Goal: Information Seeking & Learning: Learn about a topic

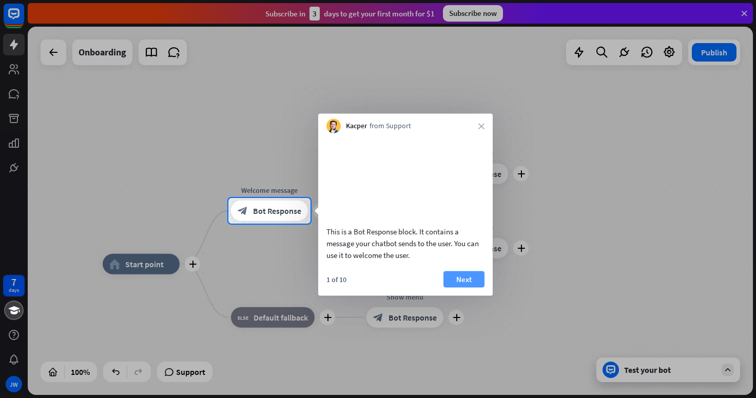
click at [455, 287] on button "Next" at bounding box center [463, 279] width 41 height 16
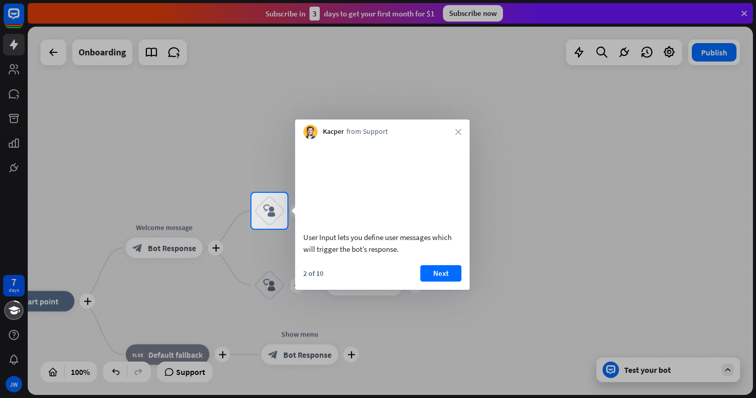
click at [455, 282] on button "Next" at bounding box center [440, 273] width 41 height 16
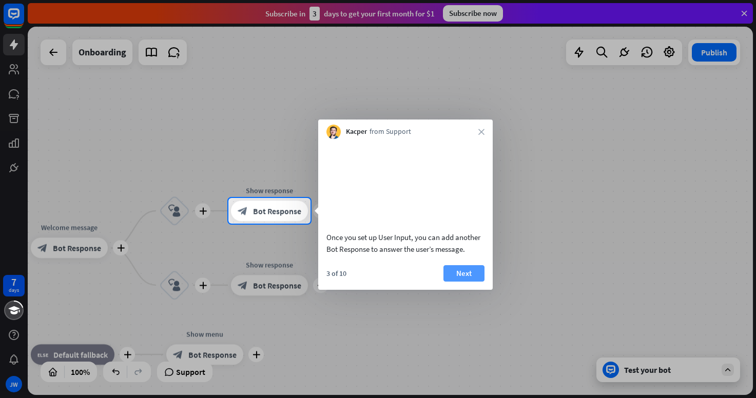
click at [456, 282] on button "Next" at bounding box center [463, 273] width 41 height 16
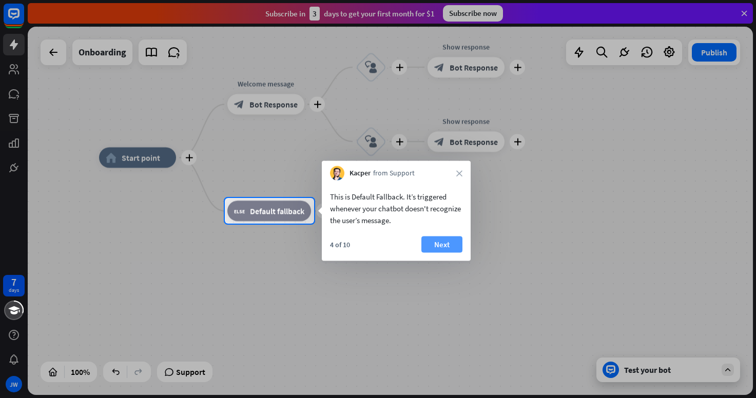
click at [447, 246] on button "Next" at bounding box center [441, 245] width 41 height 16
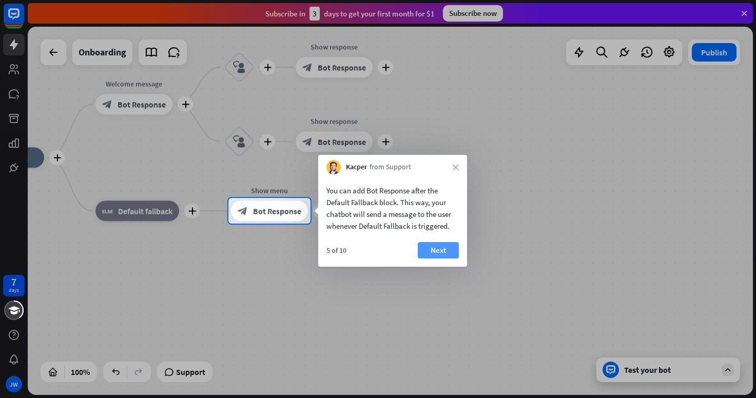
click at [447, 246] on button "Next" at bounding box center [438, 250] width 41 height 16
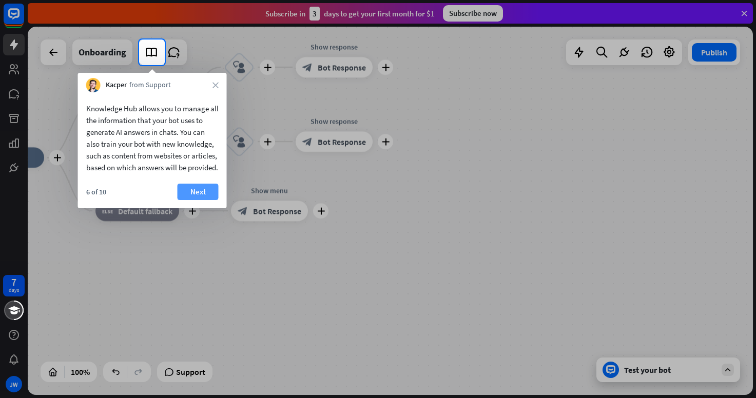
click at [189, 200] on button "Next" at bounding box center [198, 192] width 41 height 16
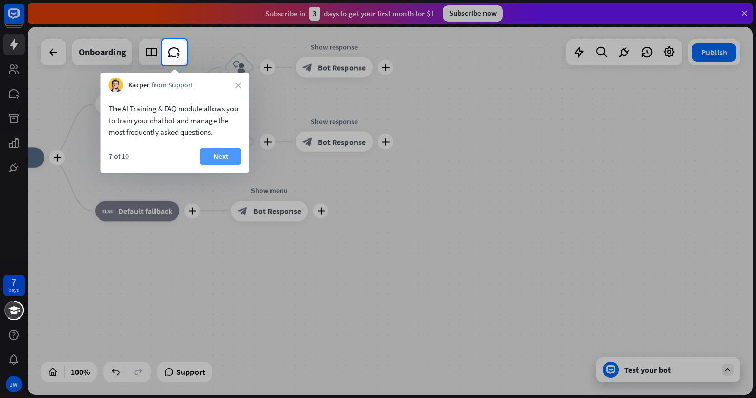
click at [216, 155] on button "Next" at bounding box center [220, 156] width 41 height 16
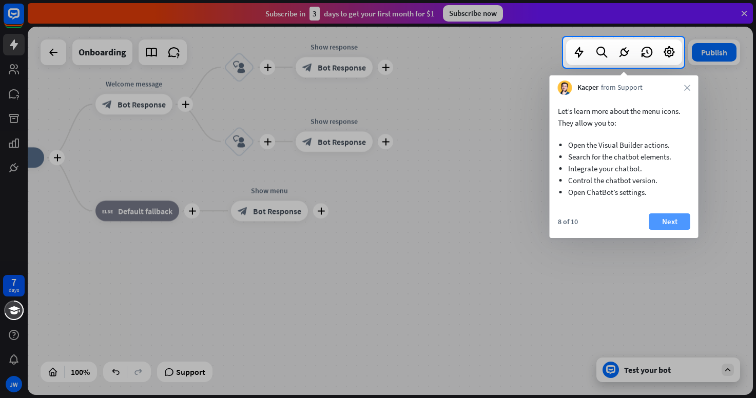
click at [674, 221] on button "Next" at bounding box center [669, 221] width 41 height 16
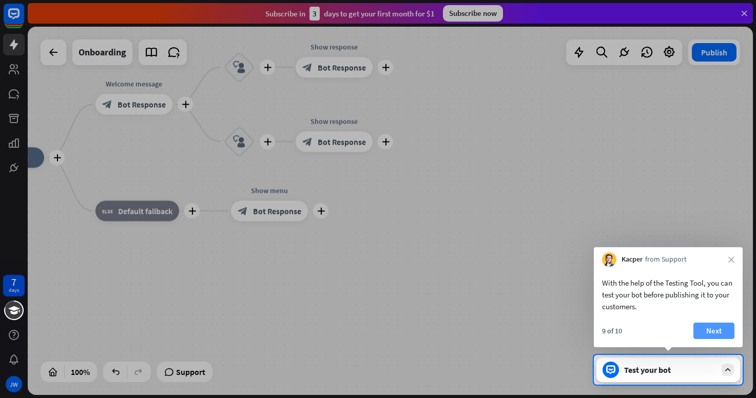
click at [711, 325] on button "Next" at bounding box center [713, 331] width 41 height 16
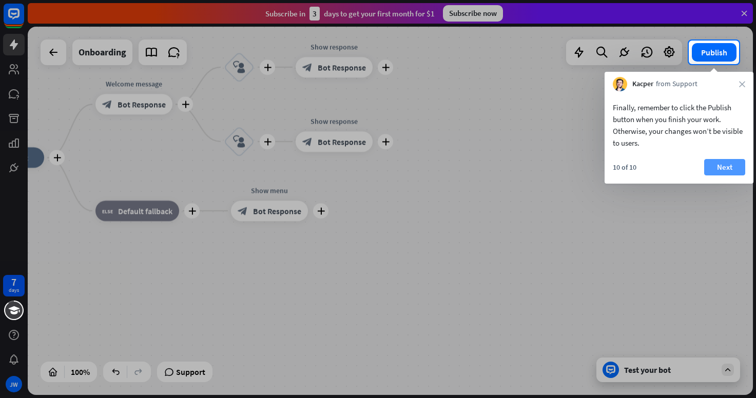
click at [720, 163] on button "Next" at bounding box center [724, 167] width 41 height 16
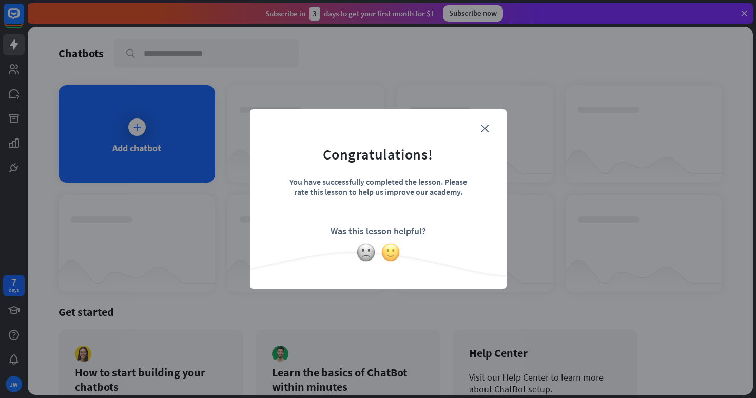
click at [388, 255] on img at bounding box center [390, 252] width 19 height 19
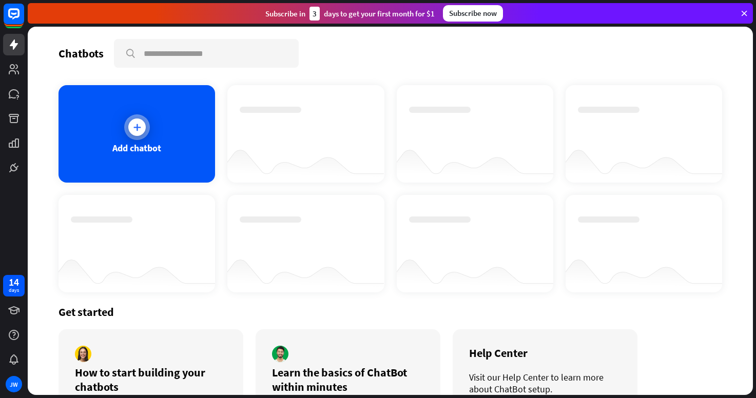
click at [141, 130] on icon at bounding box center [137, 127] width 10 height 10
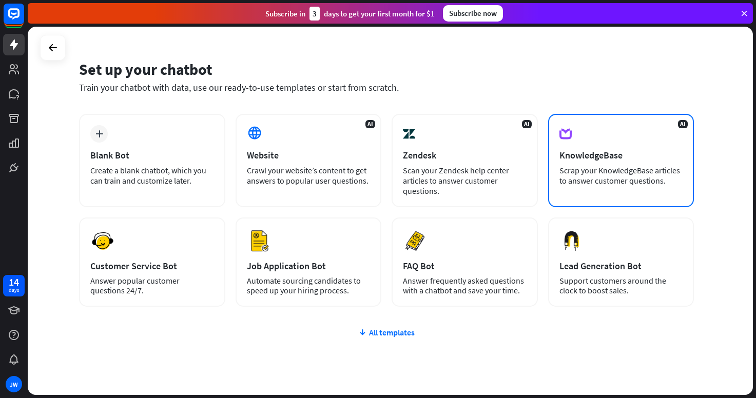
scroll to position [21, 0]
click at [596, 153] on div "KnowledgeBase" at bounding box center [621, 156] width 124 height 12
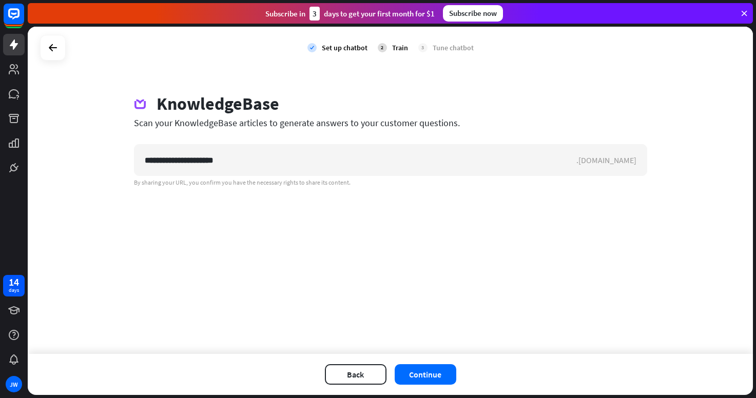
type input "**********"
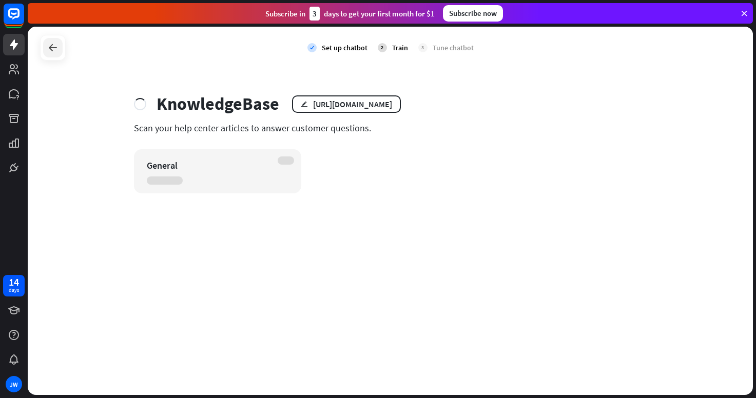
click at [55, 47] on icon at bounding box center [53, 48] width 12 height 12
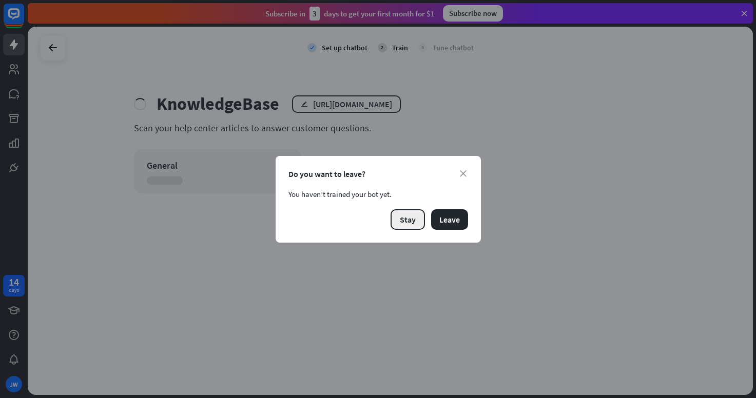
click at [401, 224] on button "Stay" at bounding box center [408, 219] width 34 height 21
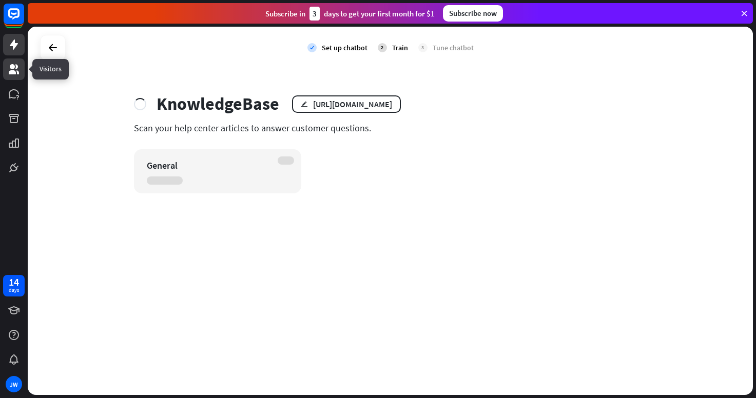
click at [14, 72] on icon at bounding box center [14, 69] width 10 height 10
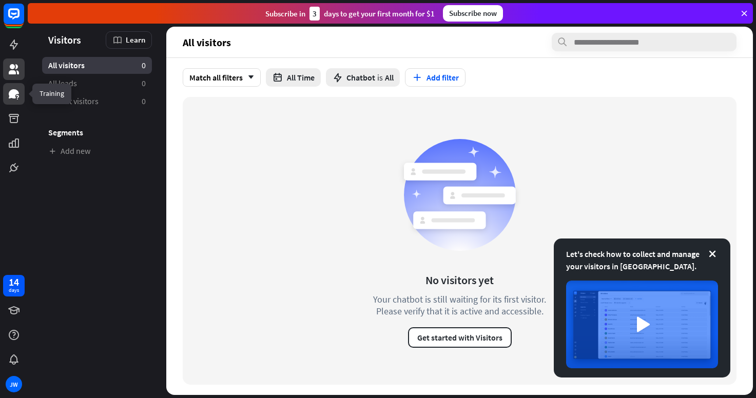
click at [13, 92] on icon at bounding box center [14, 93] width 10 height 9
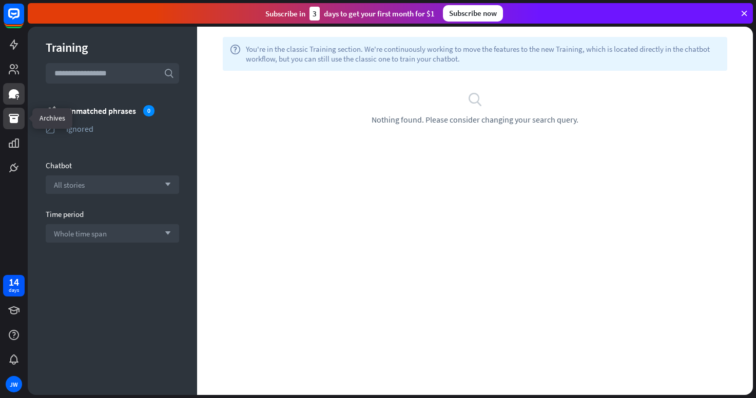
click at [15, 115] on icon at bounding box center [14, 118] width 12 height 12
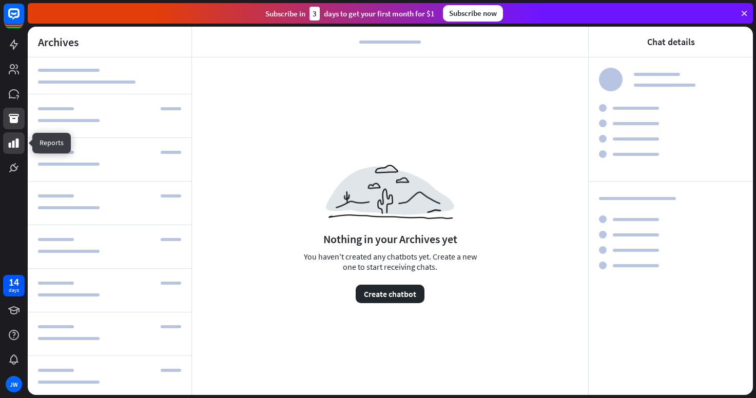
click at [16, 145] on icon at bounding box center [14, 143] width 10 height 9
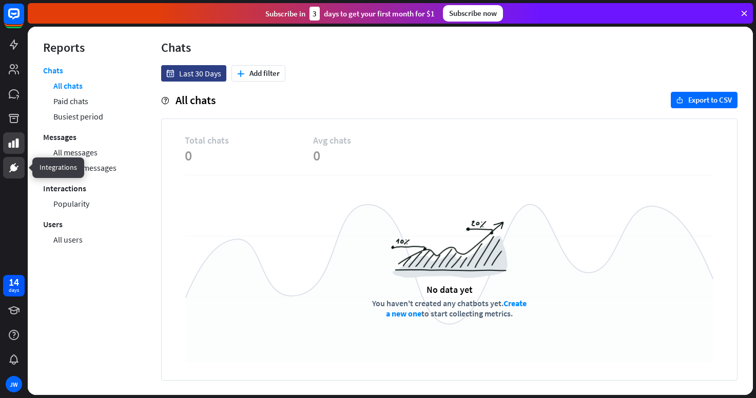
click at [15, 163] on icon at bounding box center [14, 164] width 3 height 3
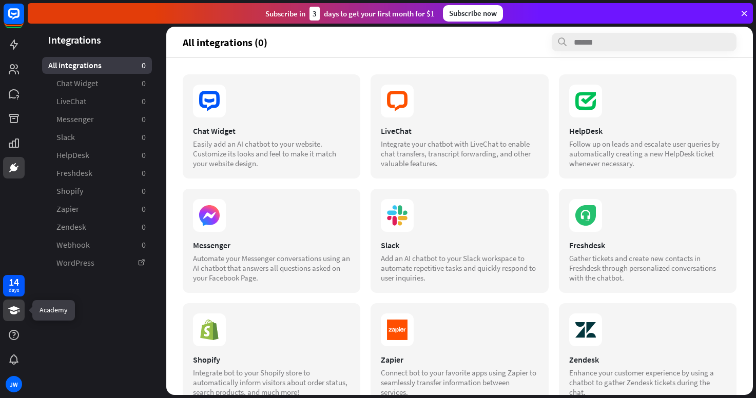
click at [16, 311] on icon at bounding box center [13, 310] width 11 height 8
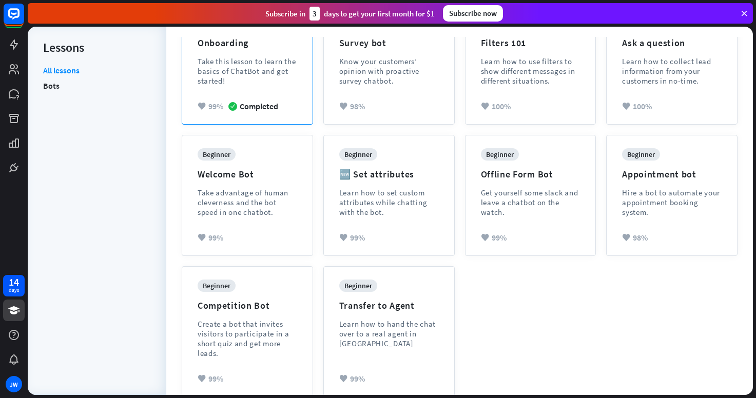
scroll to position [170, 0]
